Goal: Task Accomplishment & Management: Complete application form

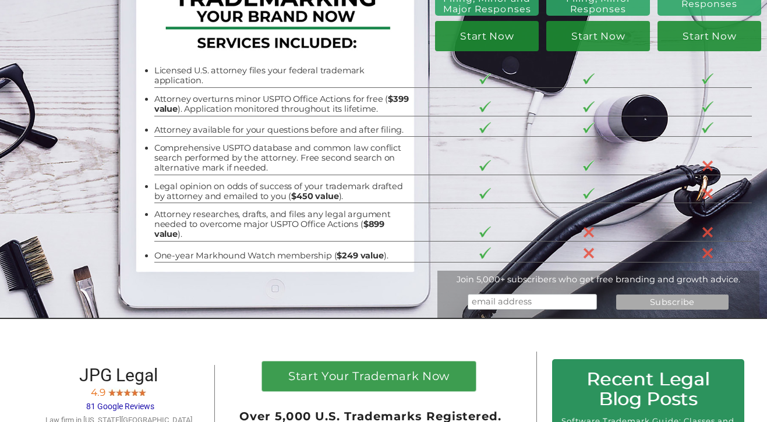
scroll to position [143, 0]
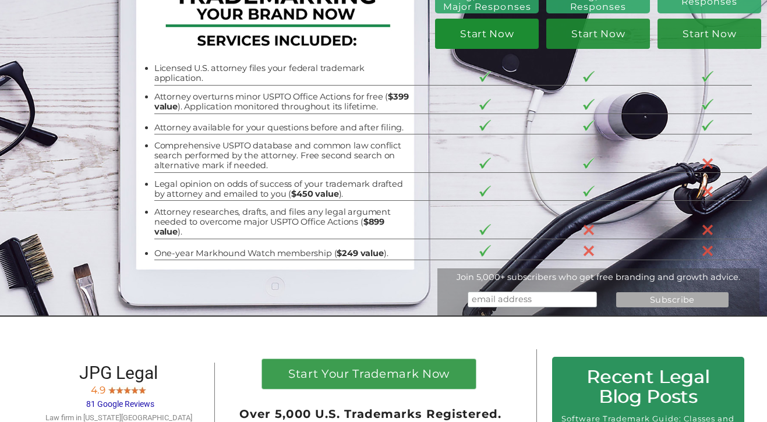
click at [488, 38] on link "Start Now" at bounding box center [487, 34] width 104 height 30
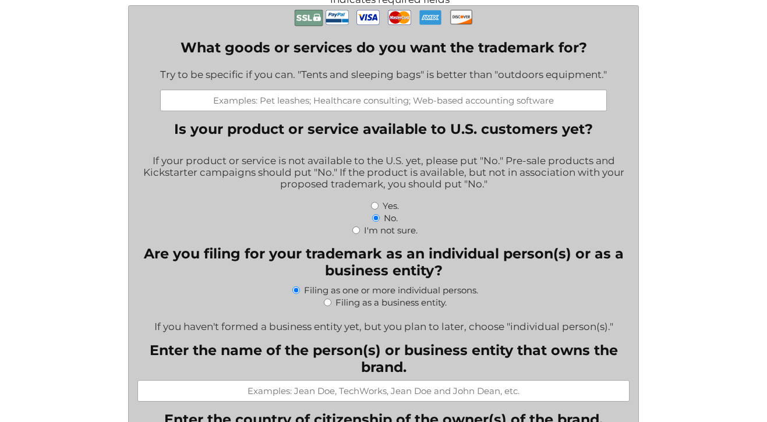
scroll to position [290, 0]
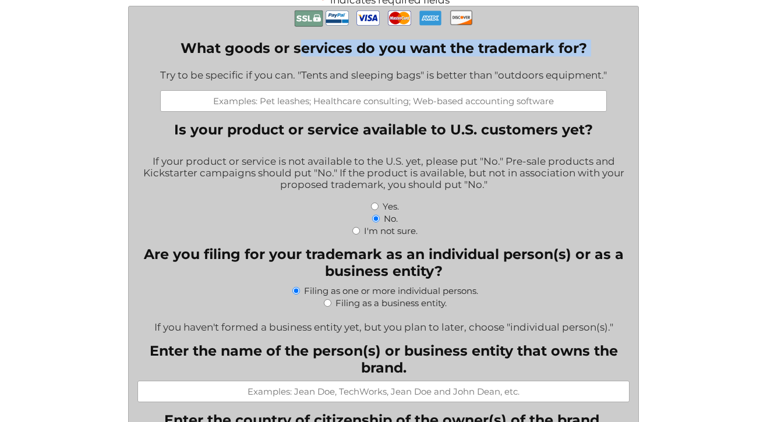
drag, startPoint x: 614, startPoint y: 71, endPoint x: 299, endPoint y: 49, distance: 315.4
click at [221, 74] on div "Try to be specific if you can. "Tents and sleeping bags" is better than "outdoo…" at bounding box center [383, 76] width 447 height 29
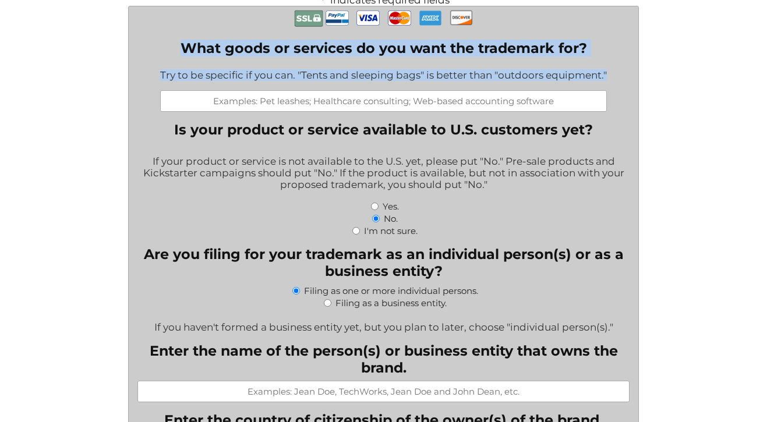
drag, startPoint x: 179, startPoint y: 44, endPoint x: 612, endPoint y: 82, distance: 433.9
copy div "What goods or services do you want the trademark for? Try to be specific if you…"
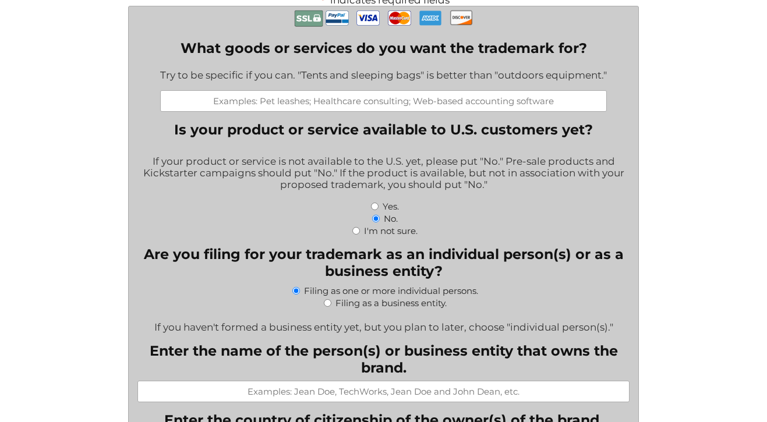
click at [240, 107] on input "What goods or services do you want the trademark for?" at bounding box center [383, 101] width 447 height 22
paste input "Sports training and coaching services in the field of baseball and athletic per…"
drag, startPoint x: 602, startPoint y: 103, endPoint x: 176, endPoint y: 90, distance: 426.1
click at [175, 90] on div "What goods or services do you want the trademark for? Try to be specific if you…" at bounding box center [383, 76] width 447 height 72
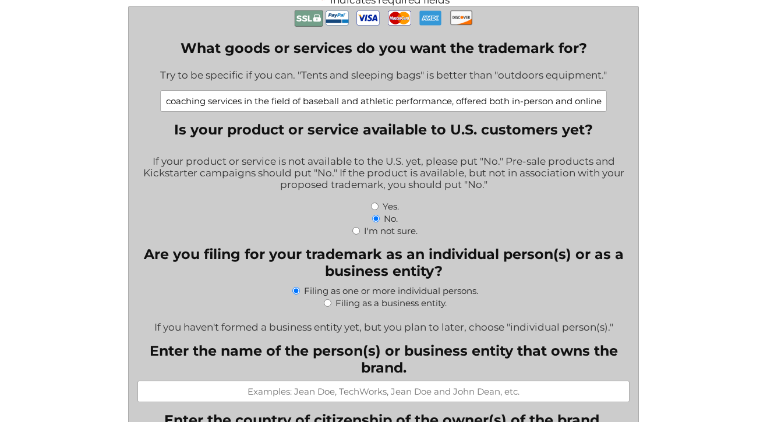
click at [190, 108] on input "Sports training and coaching services in the field of baseball and athletic per…" at bounding box center [383, 101] width 447 height 22
drag, startPoint x: 395, startPoint y: 103, endPoint x: 621, endPoint y: 98, distance: 226.1
click at [601, 100] on input "Sports training and coaching services in the field of baseball and athletic per…" at bounding box center [383, 101] width 447 height 22
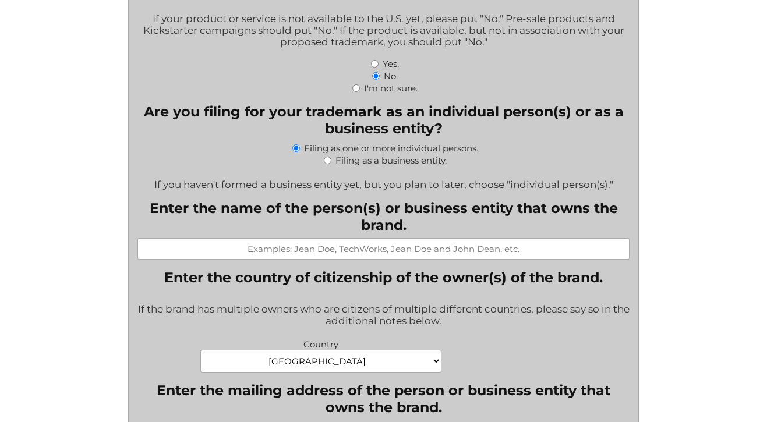
scroll to position [433, 0]
type input "Sports training and coaching services in the field of baseball and athletic per…"
click at [372, 249] on input "Enter the name of the person(s) or business entity that owns the brand." at bounding box center [384, 249] width 492 height 22
type input "Robert Baggett"
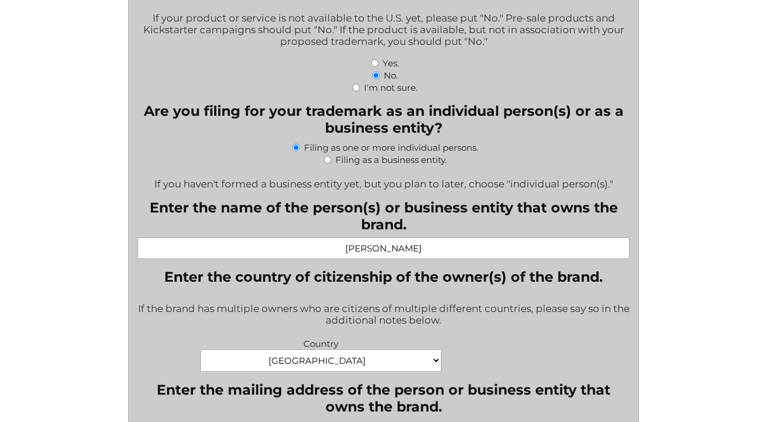
click at [401, 336] on div "If the brand has multiple owners who are citizens of multiple different countri…" at bounding box center [384, 315] width 492 height 40
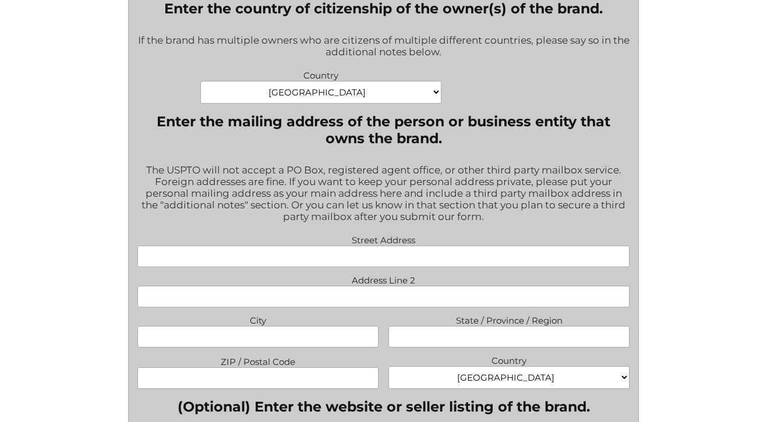
scroll to position [716, 0]
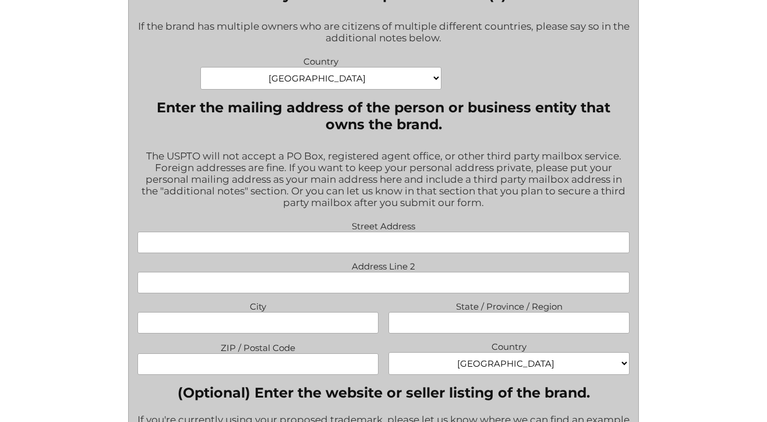
click at [382, 250] on input "Street Address" at bounding box center [384, 243] width 492 height 22
type input "365 Highgrove Dr"
click at [342, 326] on input "City" at bounding box center [258, 323] width 241 height 22
type input "Fayetteville"
click at [468, 326] on input "State / Province / Region" at bounding box center [509, 323] width 241 height 22
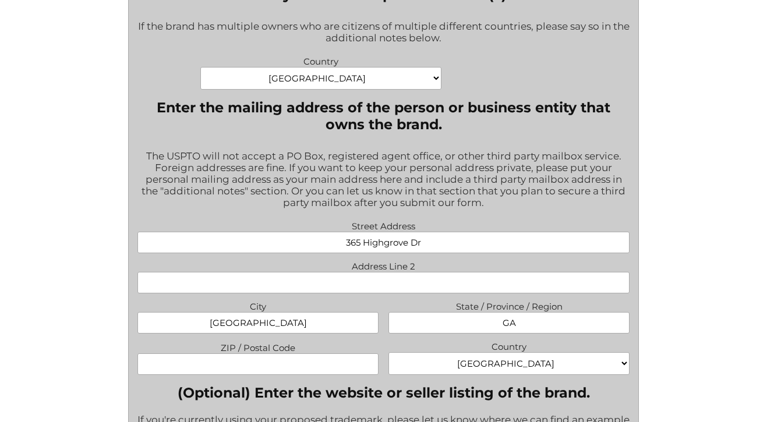
type input "GA"
click at [359, 380] on div "Street Address 365 Highgrove Dr Address Line 2 City Fayetteville State / Provin…" at bounding box center [384, 299] width 502 height 162
click at [358, 375] on input "ZIP / Postal Code" at bounding box center [258, 365] width 241 height 22
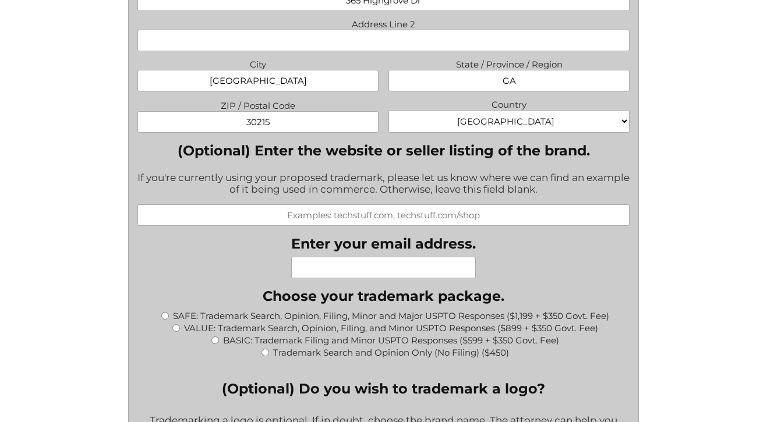
scroll to position [959, 0]
type input "30215"
click at [389, 223] on input "(Optional) Enter the website or seller listing of the brand." at bounding box center [384, 215] width 492 height 22
type input "kinectathletics.com"
click at [380, 277] on input "Enter your email address." at bounding box center [383, 267] width 185 height 22
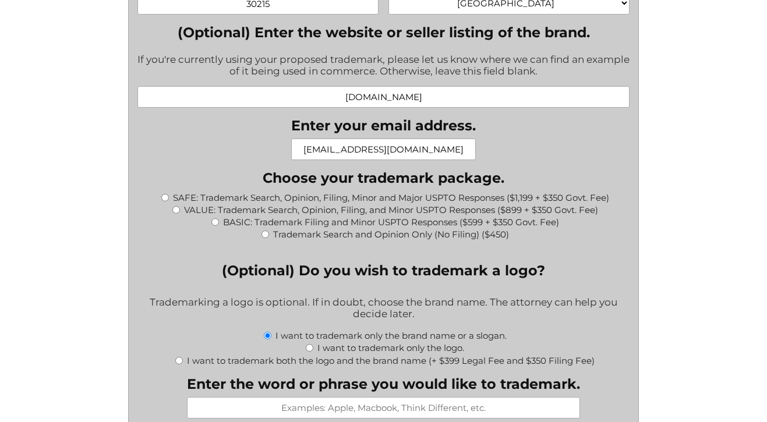
scroll to position [1079, 0]
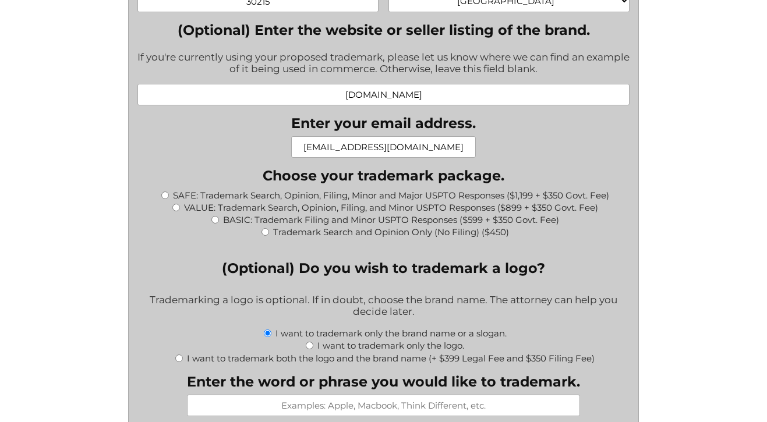
type input "bbaggett@alumni.stanford.edu"
click at [165, 199] on input "SAFE: Trademark Search, Opinion, Filing, Minor and Major USPTO Responses ($1,19…" at bounding box center [165, 196] width 8 height 8
radio input "true"
type input "$1,549.00"
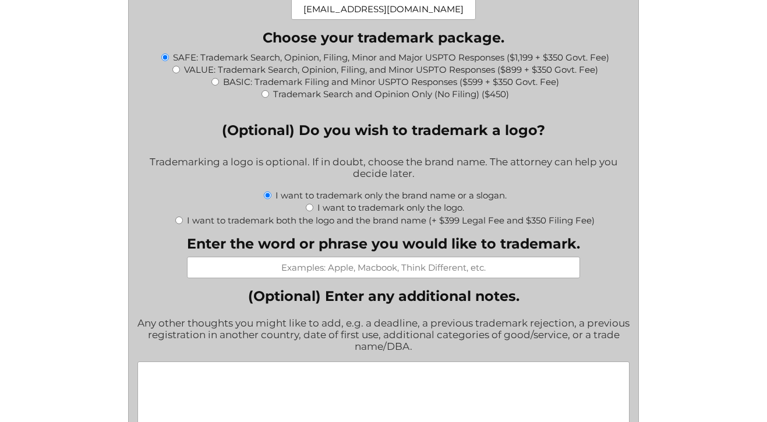
scroll to position [1219, 0]
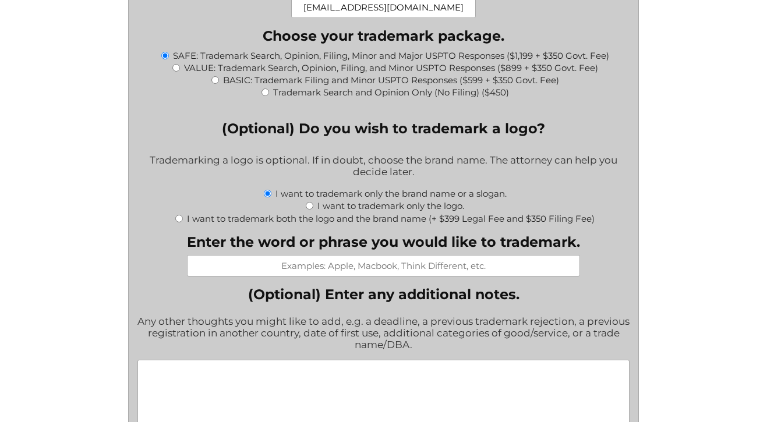
click at [175, 223] on input "I want to trademark both the logo and the brand name (+ $399 Legal Fee and $350…" at bounding box center [179, 219] width 8 height 8
radio input "true"
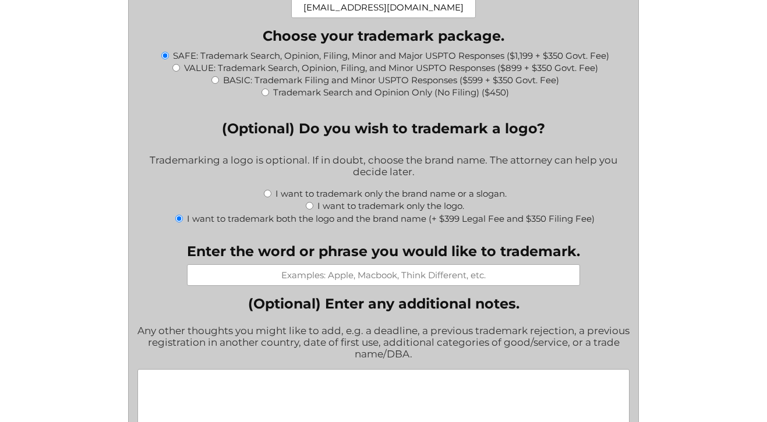
type input "$2,298.00"
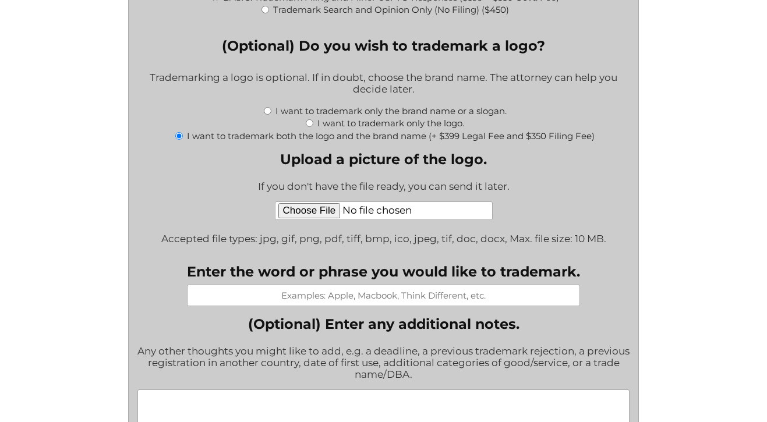
scroll to position [1307, 0]
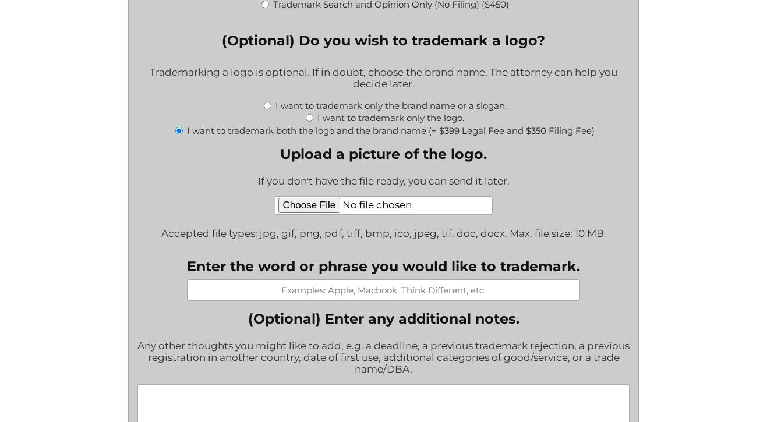
type input "C:\fakepath\Neon_K&Kinect_Purple@2x.png"
click at [420, 298] on input "Enter the word or phrase you would like to trademark." at bounding box center [383, 291] width 393 height 22
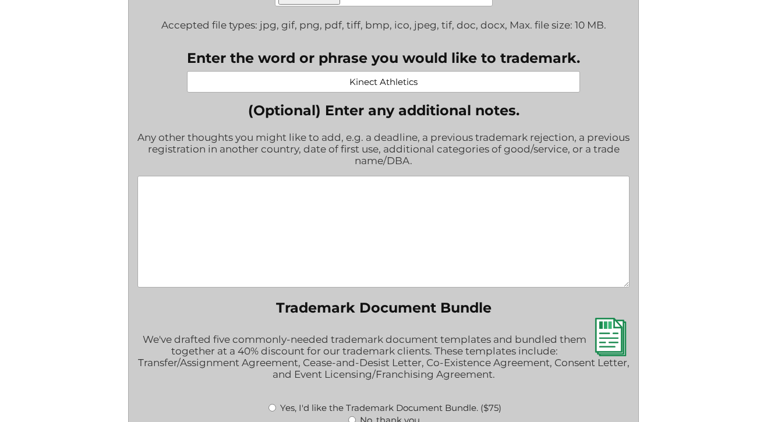
scroll to position [1517, 0]
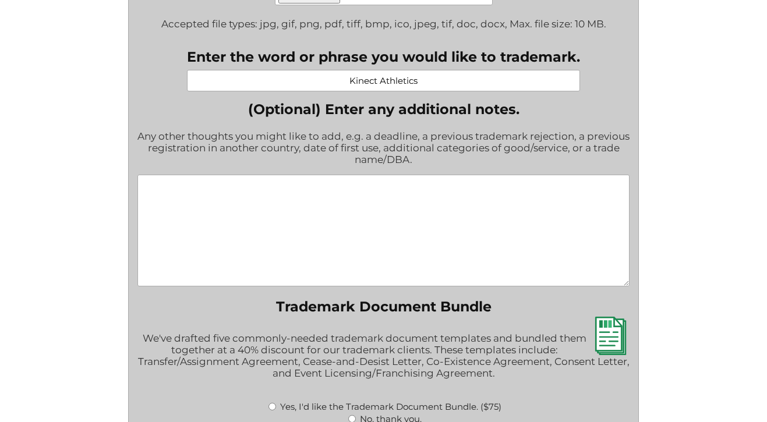
type input "Kinect Athletics"
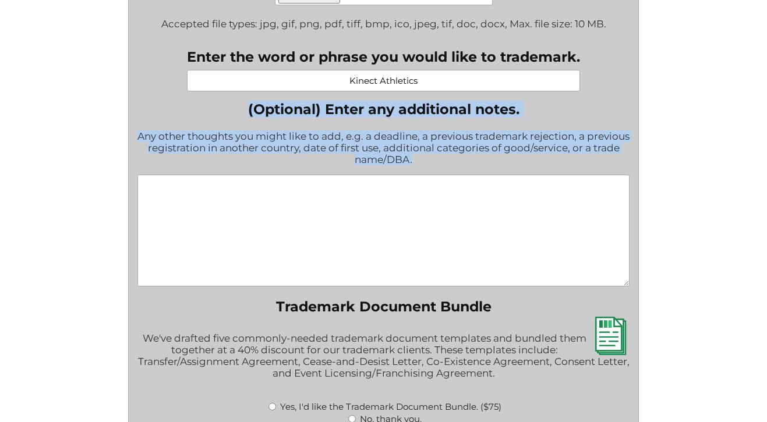
drag, startPoint x: 433, startPoint y: 172, endPoint x: 247, endPoint y: 112, distance: 195.3
click at [247, 112] on div "(Optional) Enter any additional notes. Any other thoughts you might like to add…" at bounding box center [384, 195] width 492 height 188
copy div "(Optional) Enter any additional notes. Any other thoughts you might like to add…"
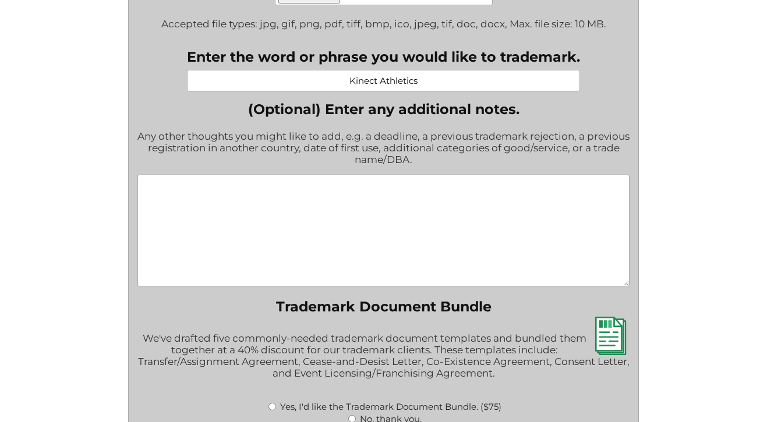
click at [297, 239] on textarea "(Optional) Enter any additional notes." at bounding box center [384, 231] width 492 height 112
paste textarea "I am currently in the midst of a business divorce and remain a member of anothe…"
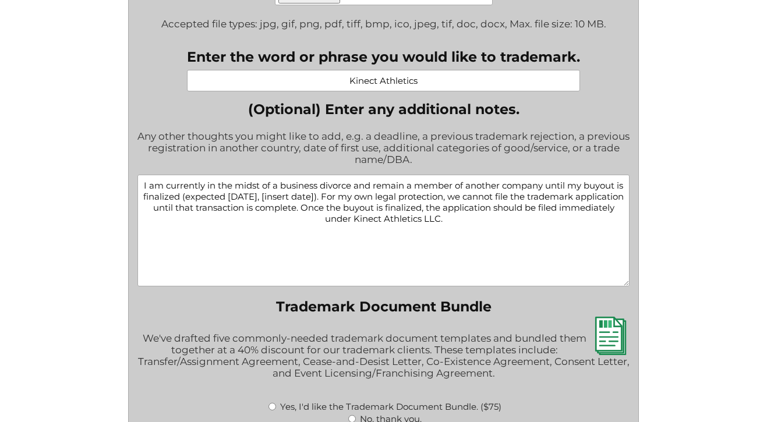
drag, startPoint x: 481, startPoint y: 230, endPoint x: 481, endPoint y: 221, distance: 8.2
click at [481, 221] on textarea "I am currently in the midst of a business divorce and remain a member of anothe…" at bounding box center [384, 231] width 492 height 112
drag, startPoint x: 338, startPoint y: 209, endPoint x: 294, endPoint y: 209, distance: 43.7
click at [294, 209] on textarea "I am currently in the midst of a business divorce and remain a member of anothe…" at bounding box center [384, 231] width 492 height 112
click at [421, 231] on textarea "I am currently in the midst of a business divorce and remain a member of anothe…" at bounding box center [384, 231] width 492 height 112
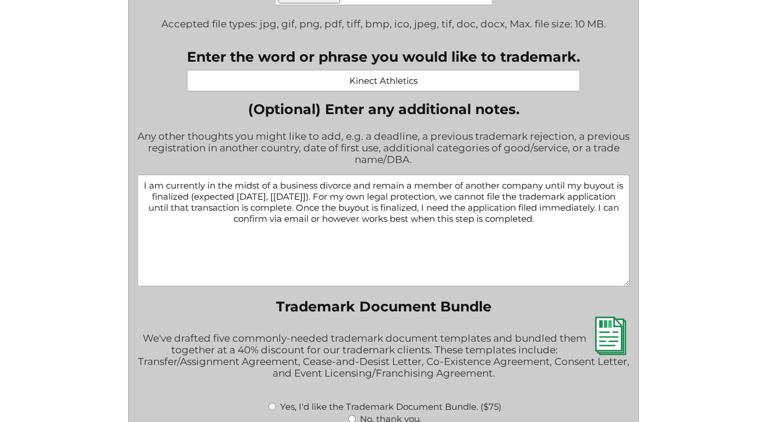
paste textarea "Filing should cover Class 41 for both the word mark ‘Kinect Athletics’ and the …"
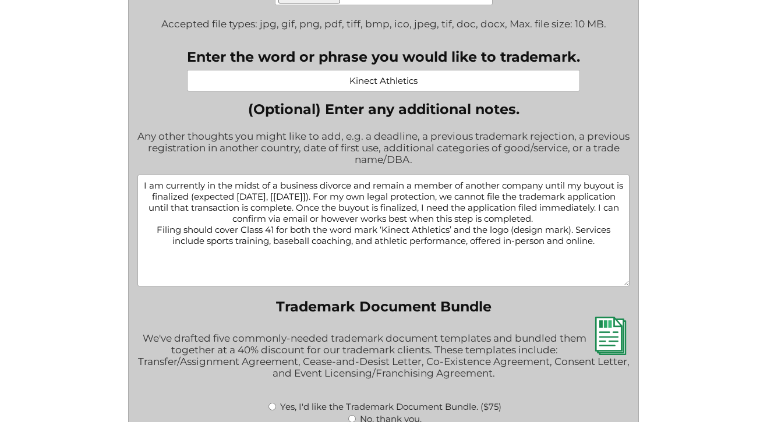
click at [161, 241] on textarea "I am currently in the midst of a business divorce and remain a member of anothe…" at bounding box center [384, 231] width 492 height 112
click at [582, 226] on textarea "I am currently in the midst of a business divorce and remain a member of anothe…" at bounding box center [384, 231] width 492 height 112
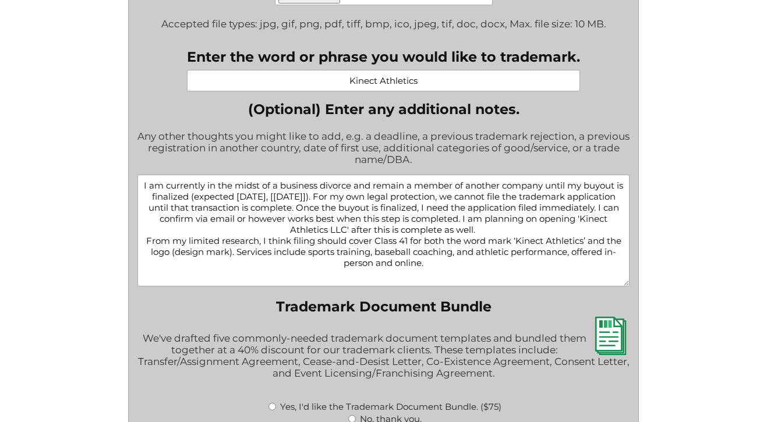
click at [433, 276] on textarea "I am currently in the midst of a business divorce and remain a member of anothe…" at bounding box center [384, 231] width 492 height 112
click at [547, 276] on textarea "I am currently in the midst of a business divorce and remain a member of anothe…" at bounding box center [384, 231] width 492 height 112
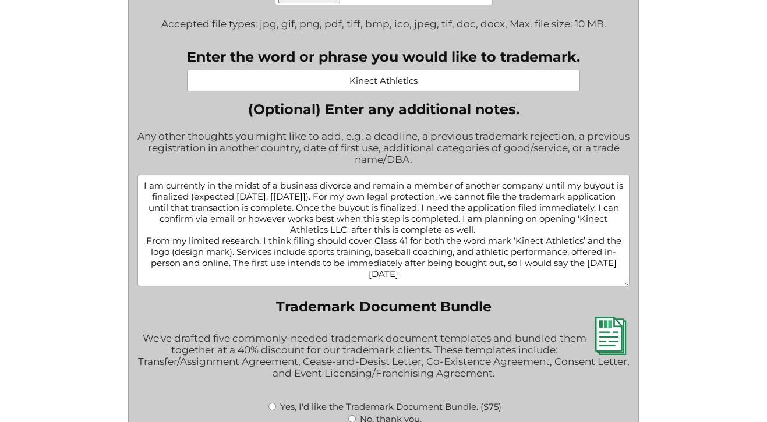
scroll to position [2, 0]
paste textarea "In the future, I may expand into apparel (Class 25) and digital training produc…"
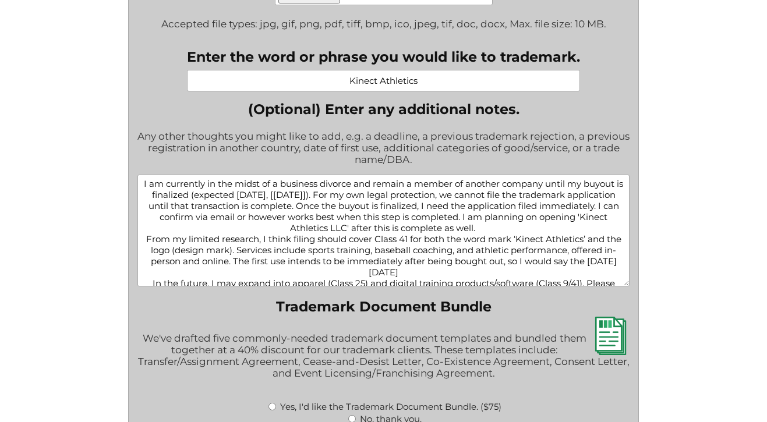
scroll to position [13, 0]
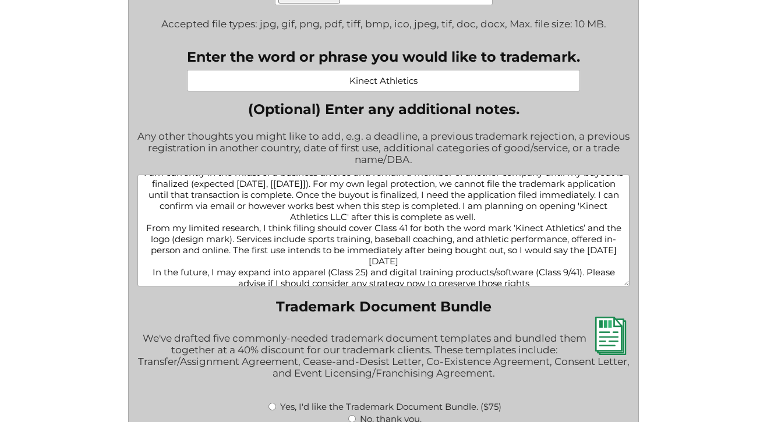
drag, startPoint x: 326, startPoint y: 280, endPoint x: 369, endPoint y: 282, distance: 43.7
click at [369, 282] on textarea "I am currently in the midst of a business divorce and remain a member of anothe…" at bounding box center [384, 231] width 492 height 112
drag, startPoint x: 494, startPoint y: 279, endPoint x: 539, endPoint y: 281, distance: 44.9
click at [539, 281] on textarea "I am currently in the midst of a business divorce and remain a member of anothe…" at bounding box center [384, 231] width 492 height 112
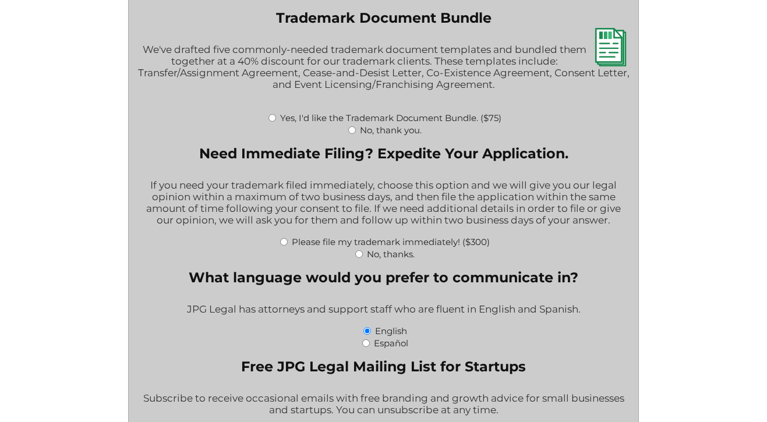
scroll to position [1809, 0]
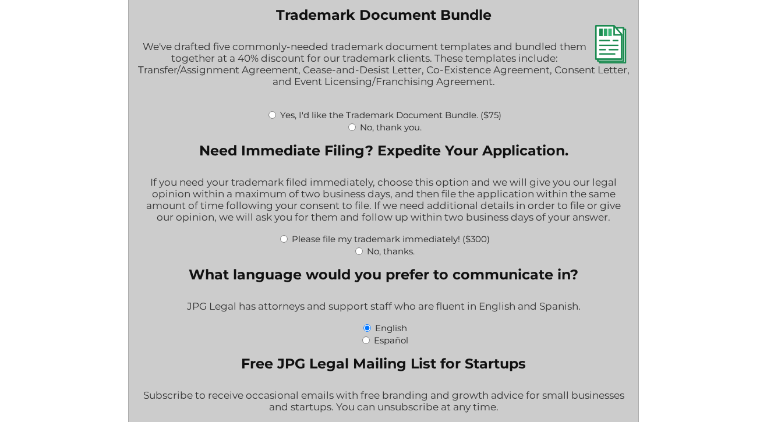
type textarea "I am currently in the midst of a business divorce and remain a member of anothe…"
click at [283, 243] on input "Please file my trademark immediately! ($300)" at bounding box center [284, 239] width 8 height 8
radio input "true"
type input "$2,598.00"
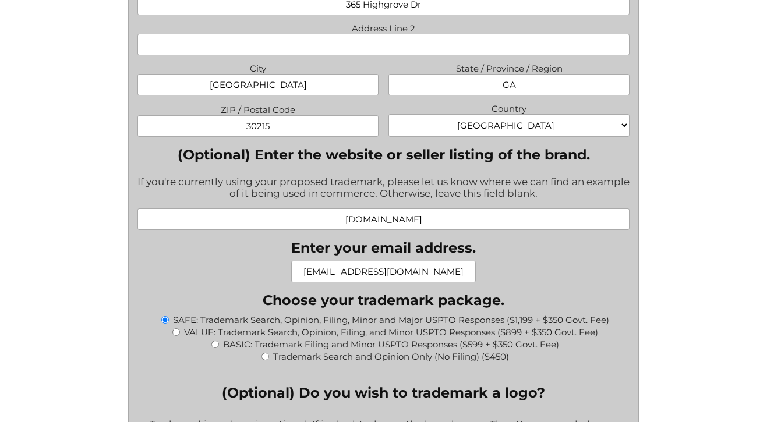
scroll to position [908, 0]
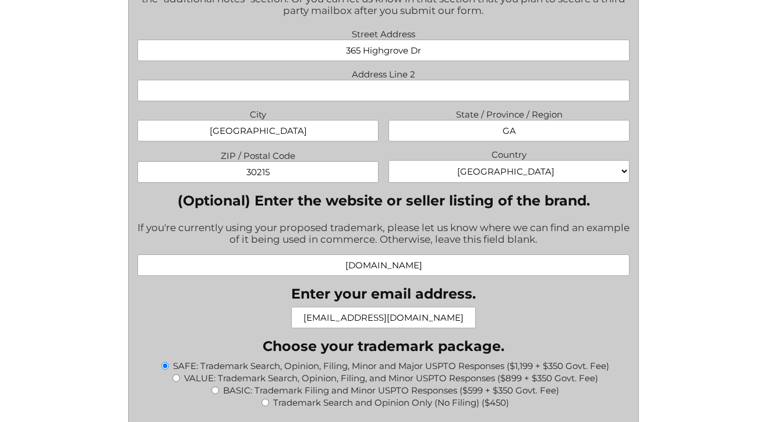
drag, startPoint x: 444, startPoint y: 272, endPoint x: 297, endPoint y: 265, distance: 147.0
click at [297, 265] on input "kinectathletics.com" at bounding box center [384, 266] width 492 height 22
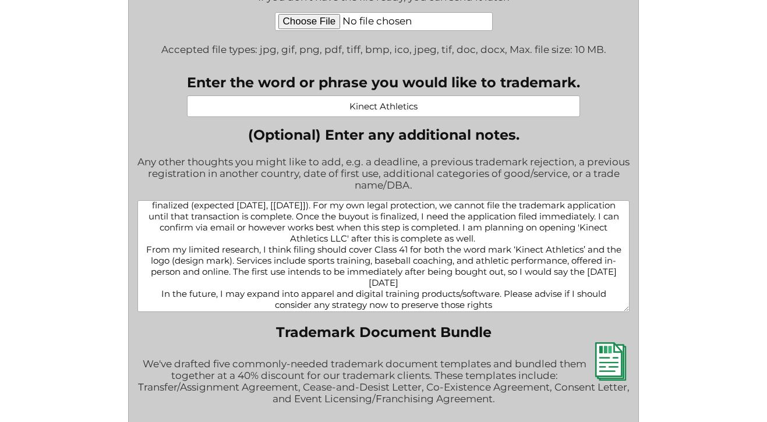
scroll to position [1492, 0]
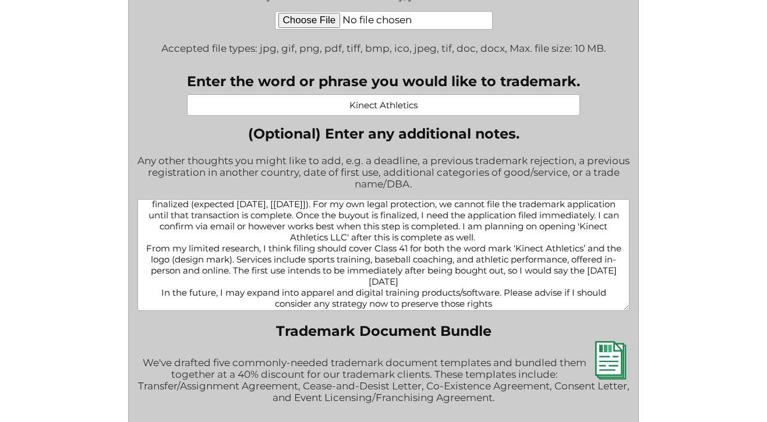
click at [420, 286] on textarea "I am currently in the midst of a business divorce and remain a member of anothe…" at bounding box center [384, 255] width 492 height 112
type textarea "I am currently in the midst of a business divorce and remain a member of anothe…"
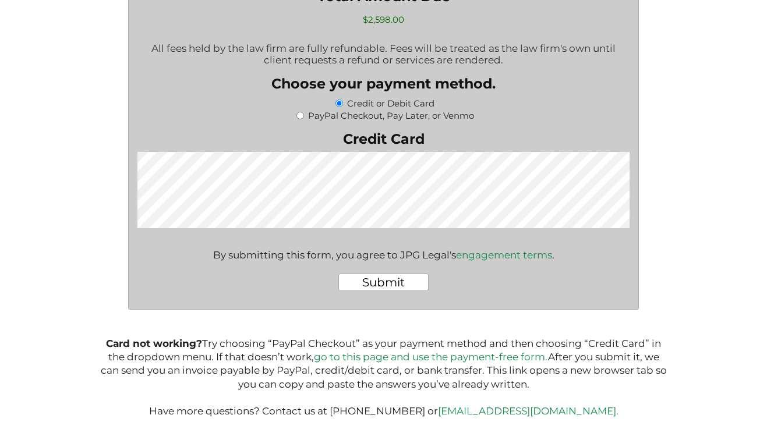
scroll to position [2268, 0]
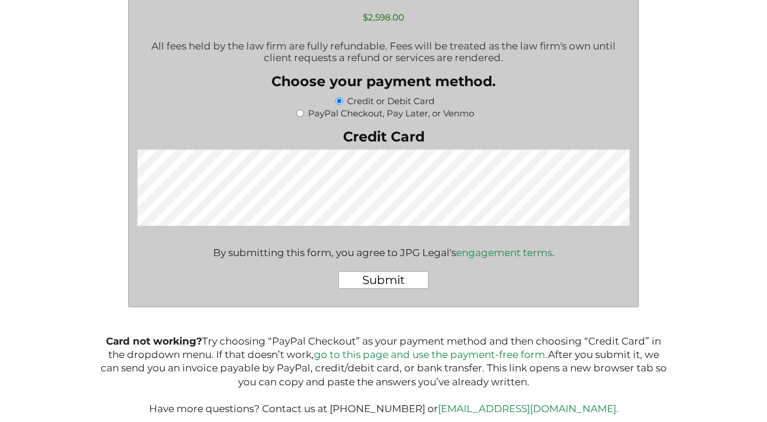
click at [376, 289] on input "Submit" at bounding box center [384, 280] width 90 height 17
